Goal: Navigation & Orientation: Find specific page/section

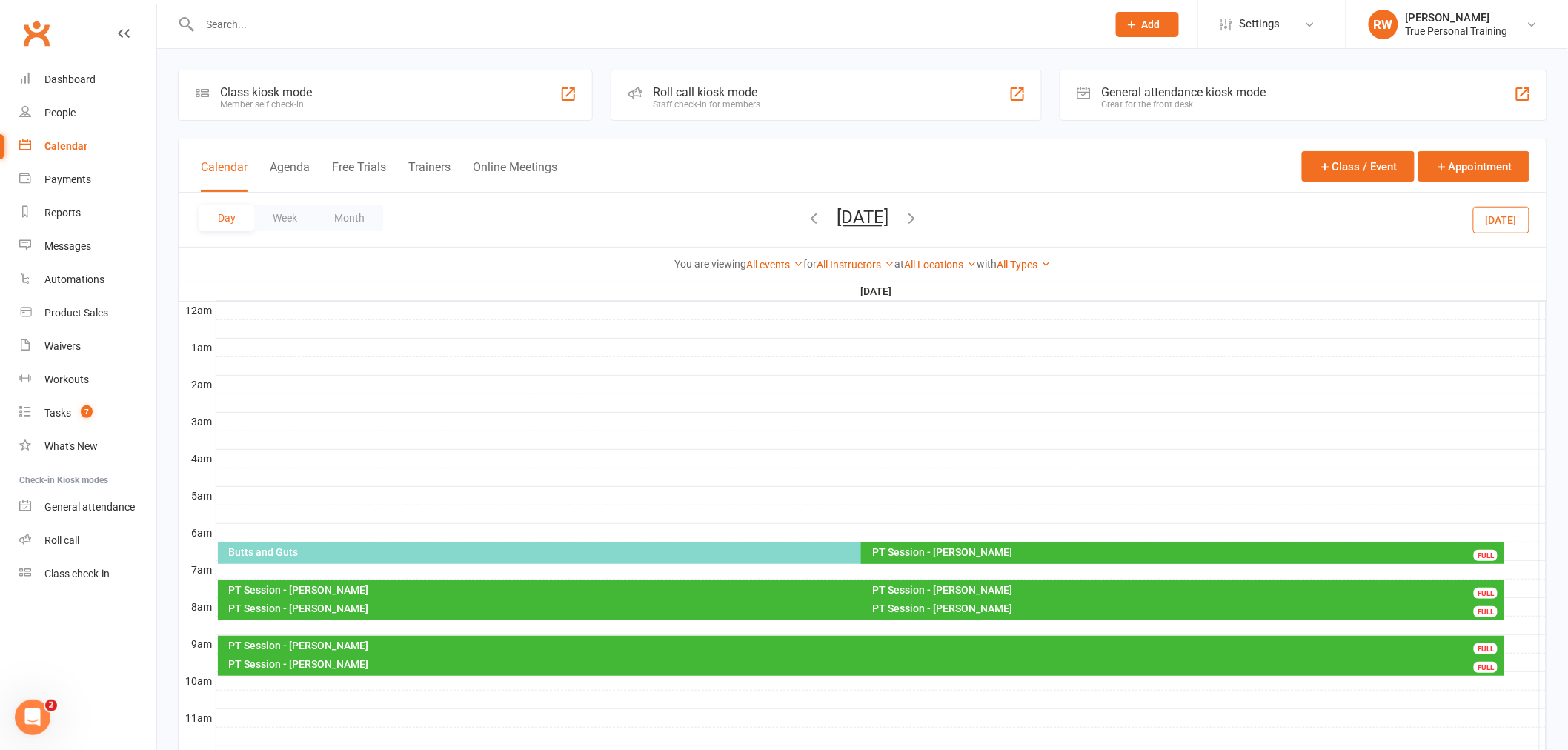
scroll to position [412, 0]
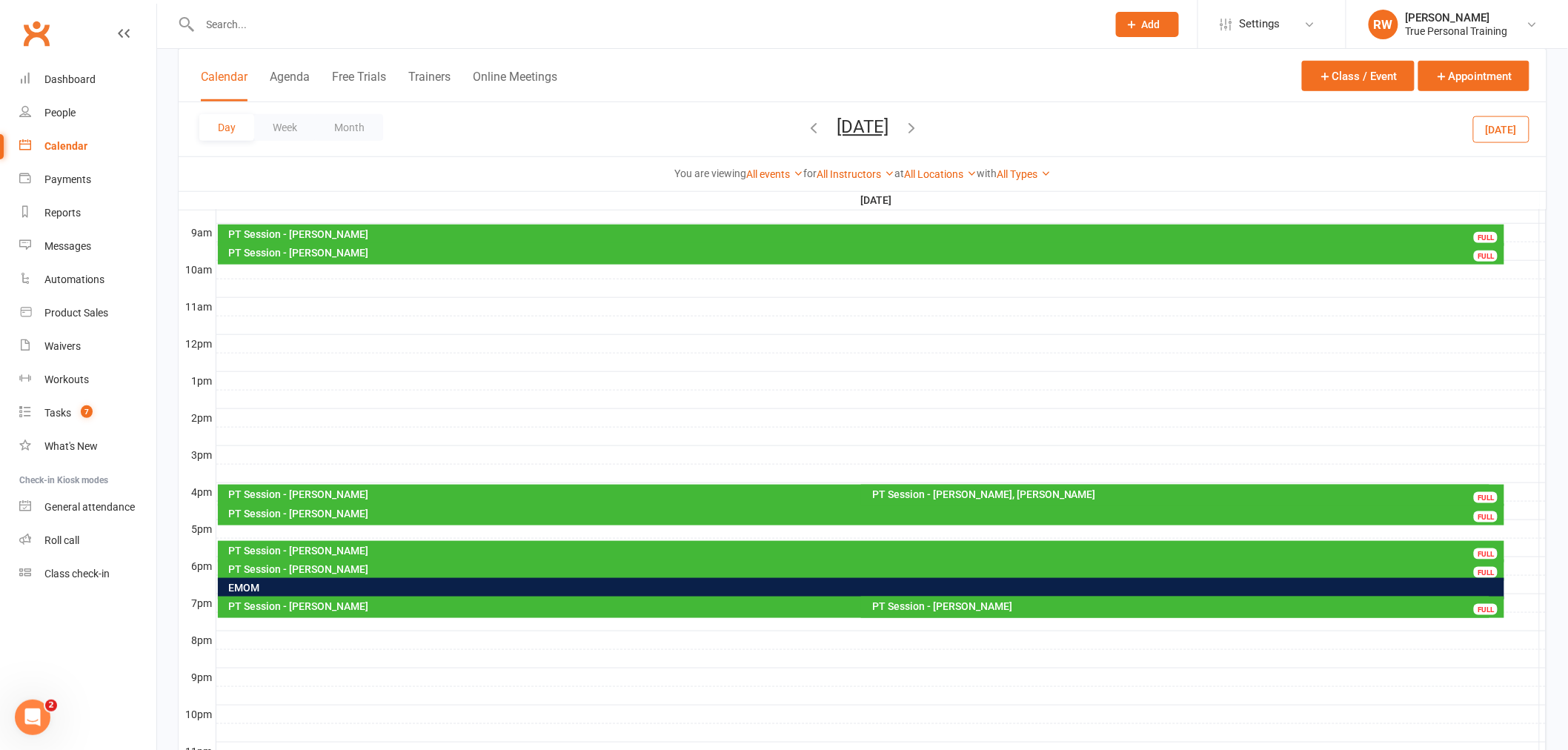
click at [1543, 121] on div "Day Week Month Thursday, Aug 21, 2025 August 2025 Sun Mon Tue Wed Thu Fri Sat 2…" at bounding box center [862, 129] width 1368 height 54
click at [1529, 127] on button "[DATE]" at bounding box center [1502, 129] width 57 height 27
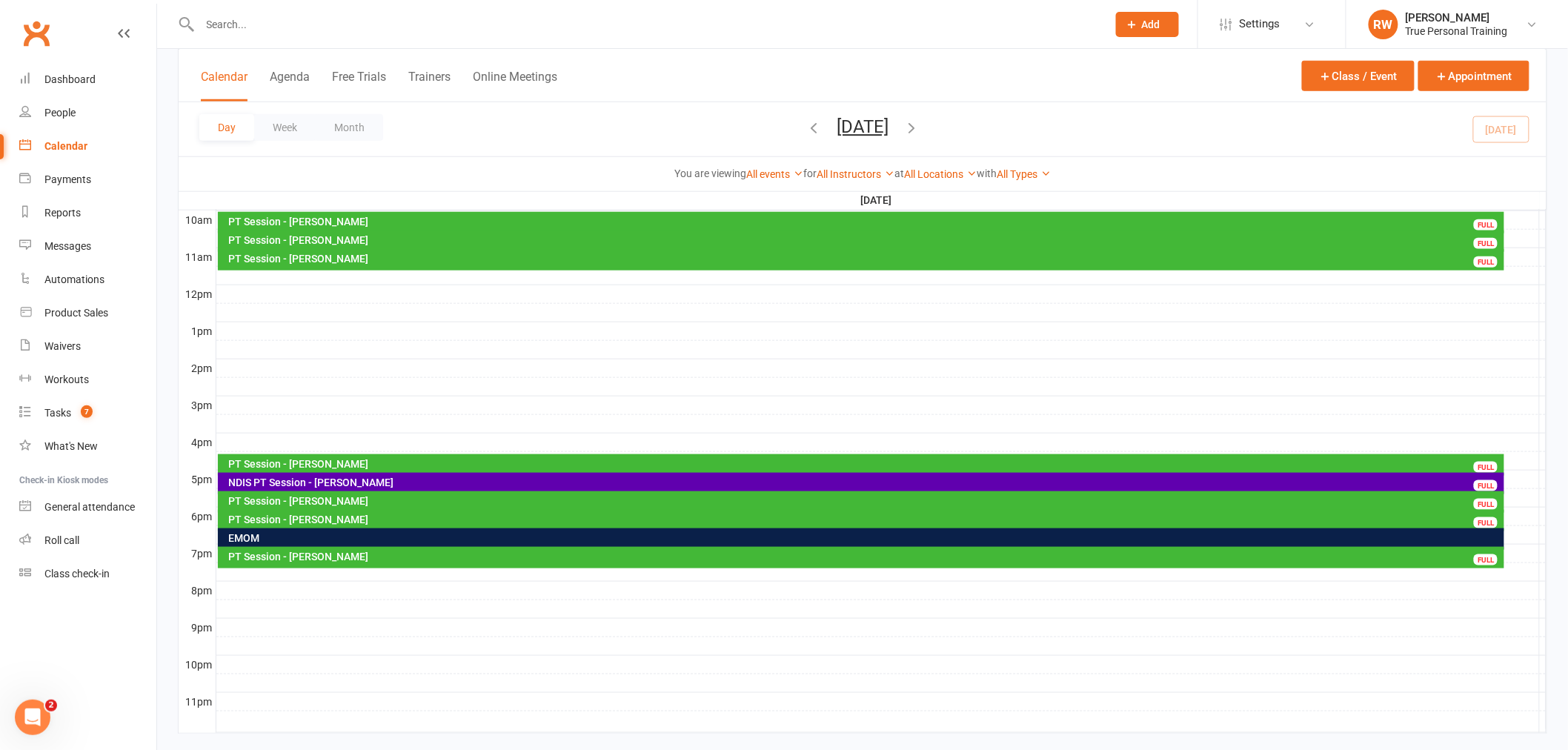
scroll to position [487, 0]
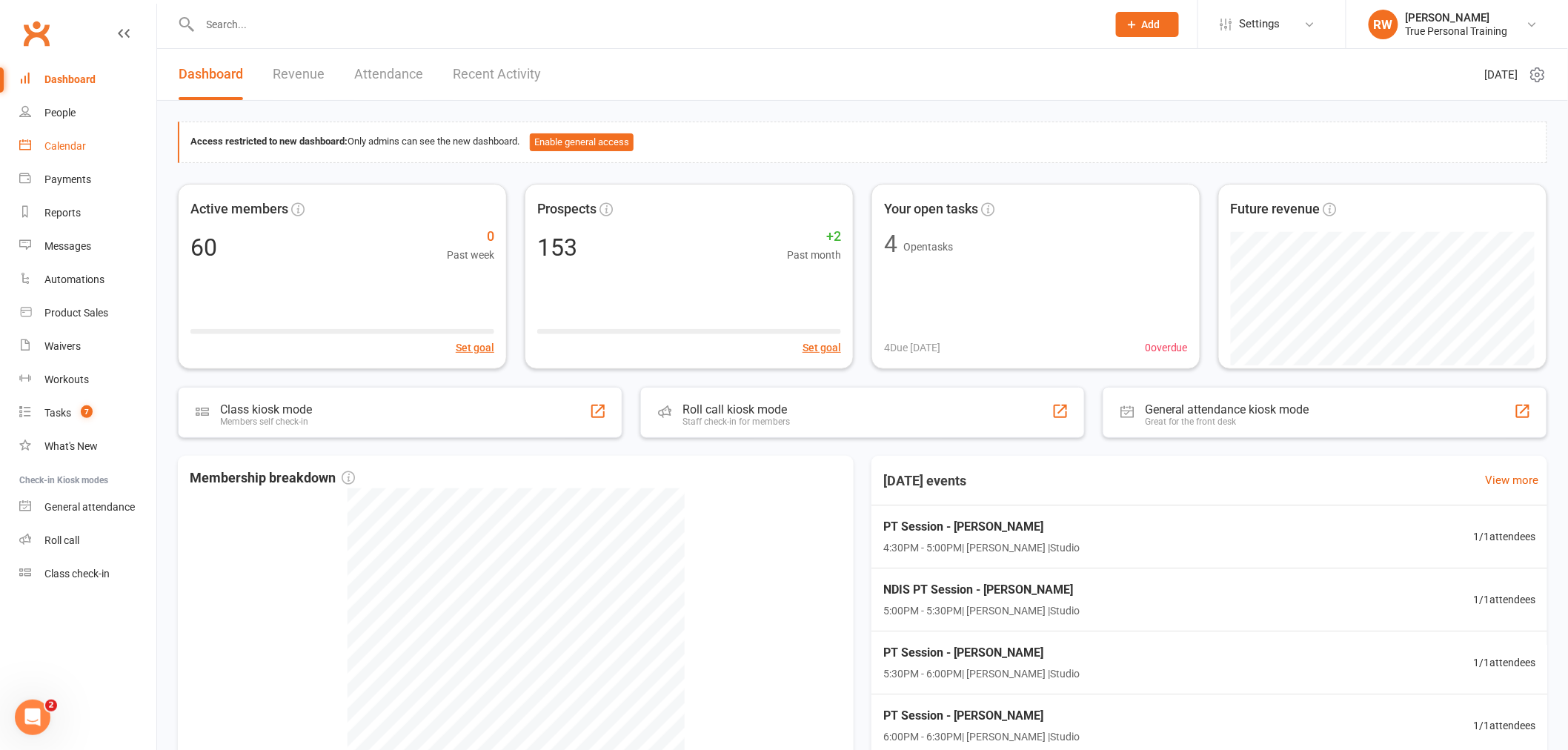
click at [61, 144] on div "Calendar" at bounding box center [65, 146] width 42 height 12
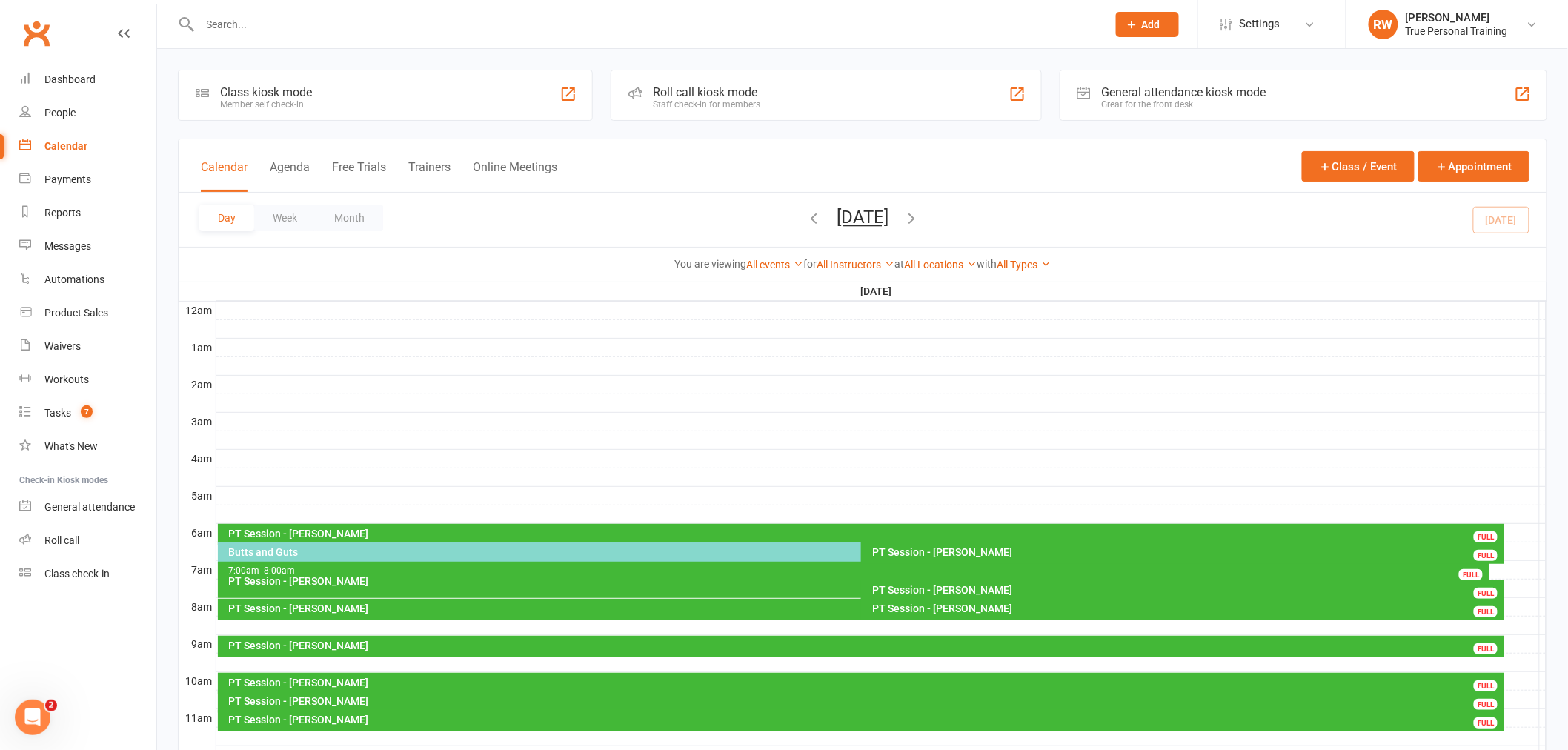
click at [920, 218] on icon "button" at bounding box center [911, 218] width 17 height 17
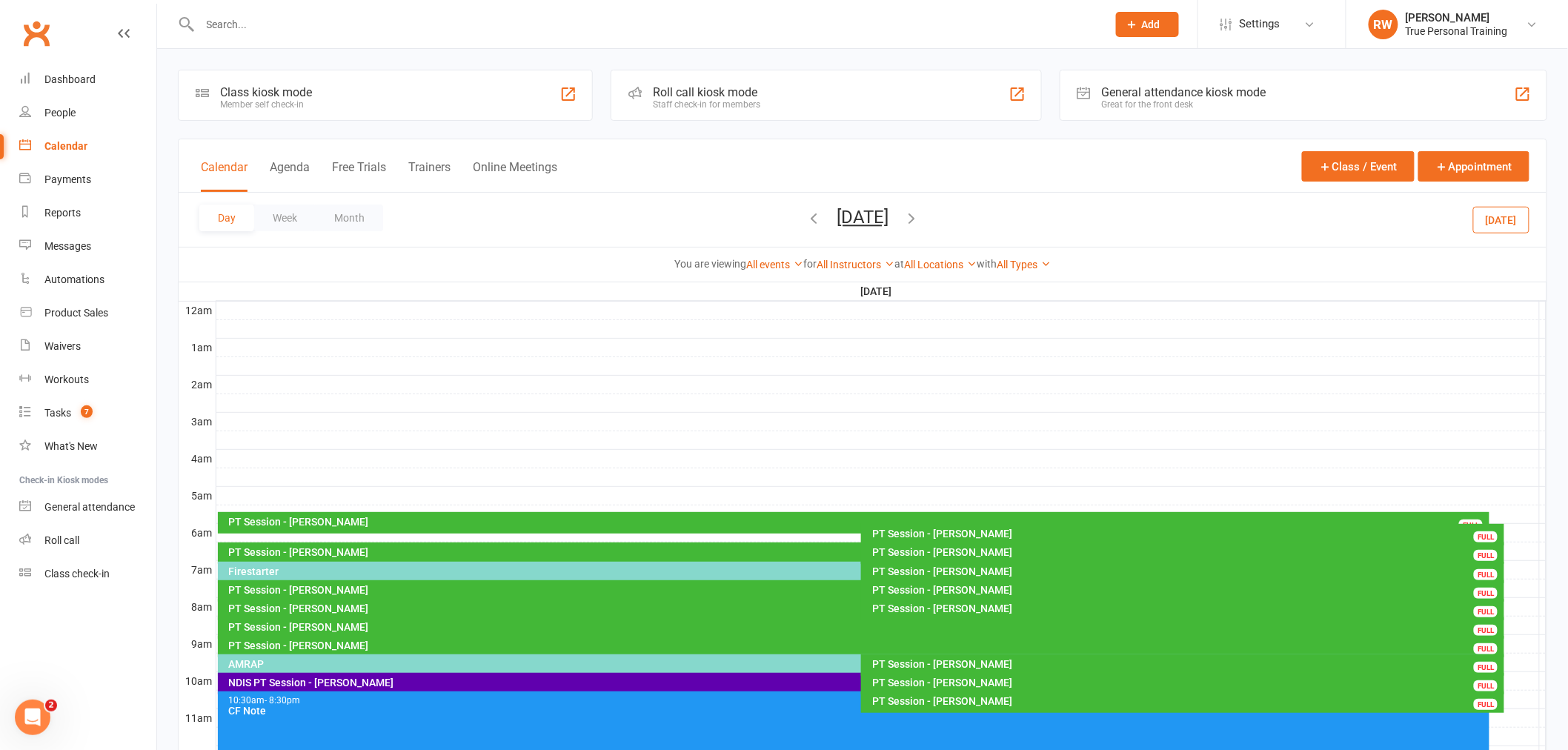
click at [338, 568] on div "Firestarter" at bounding box center [858, 571] width 1259 height 10
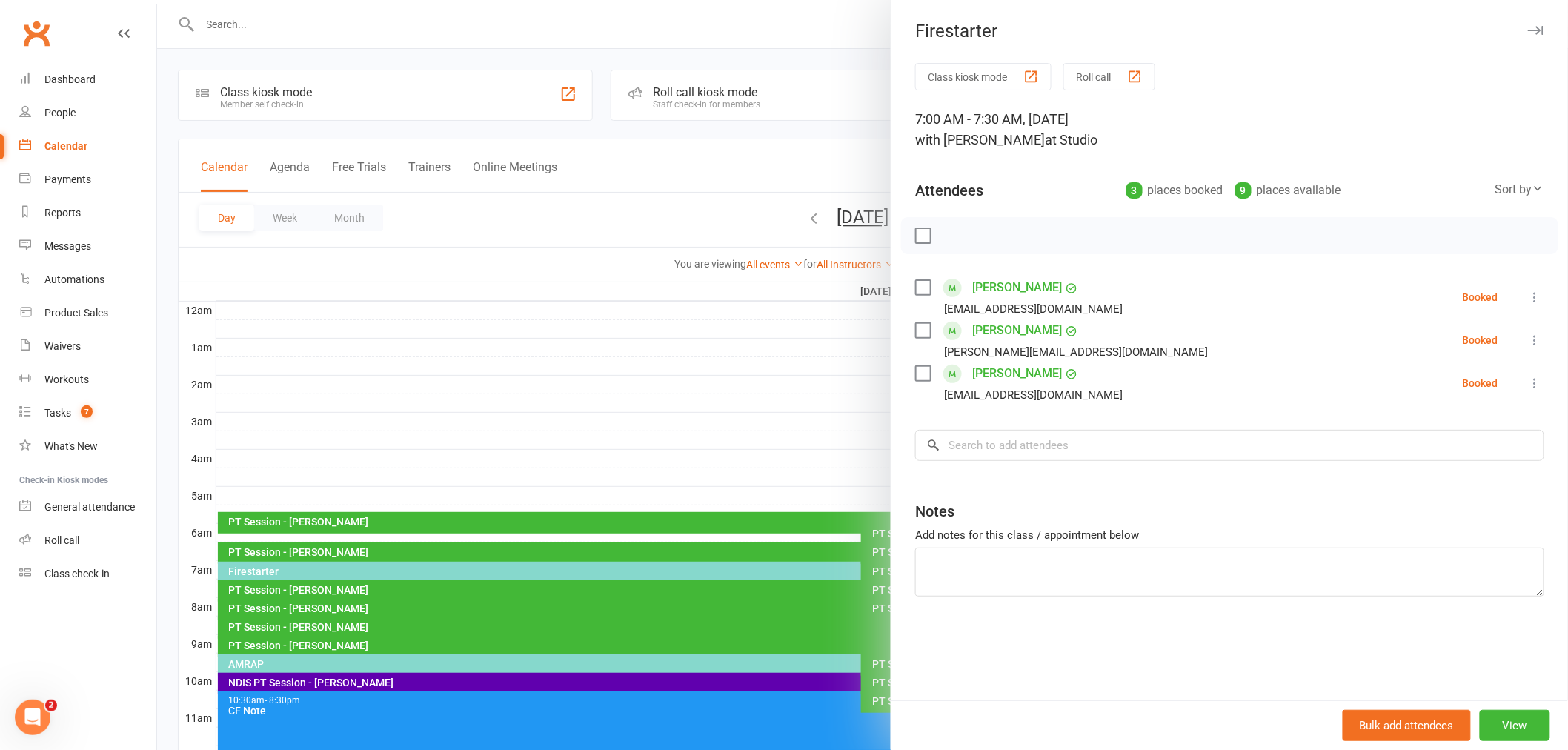
click at [729, 175] on div at bounding box center [863, 375] width 1411 height 750
